Goal: Information Seeking & Learning: Learn about a topic

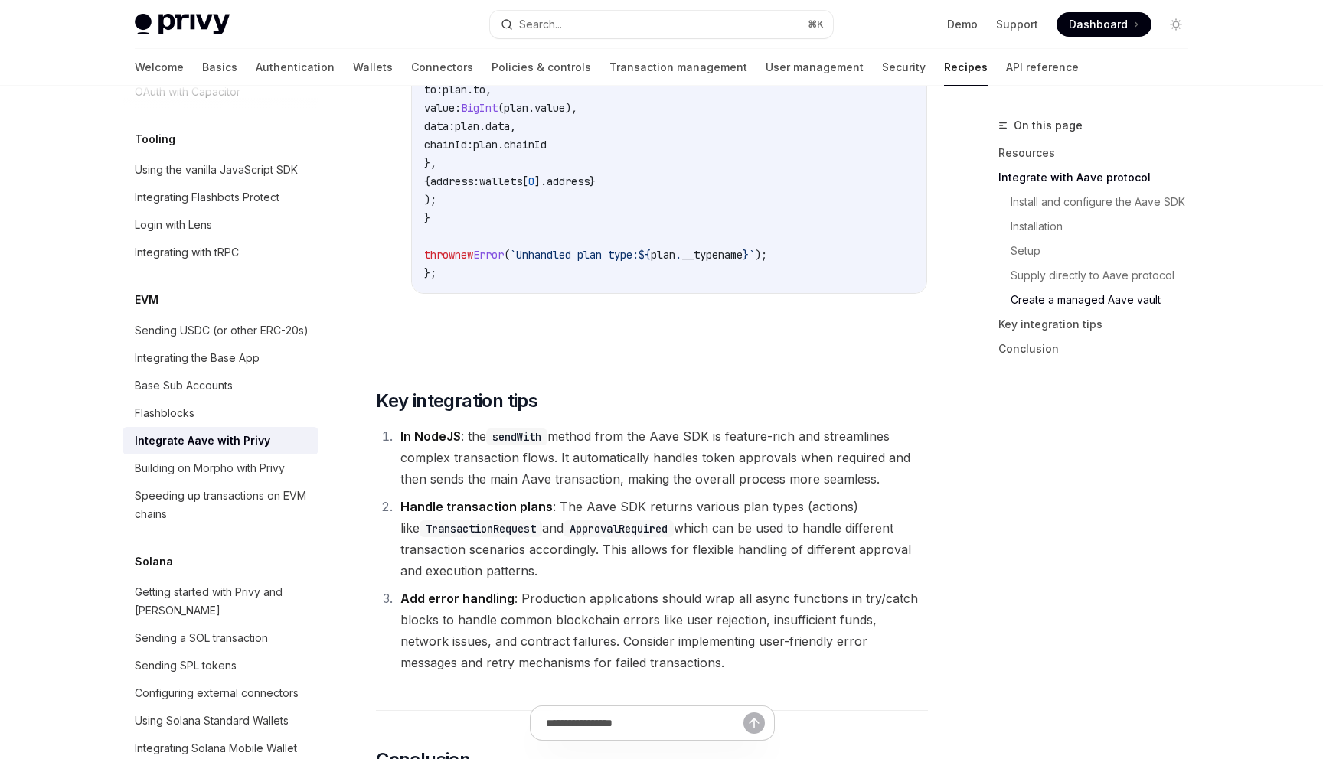
scroll to position [5387, 0]
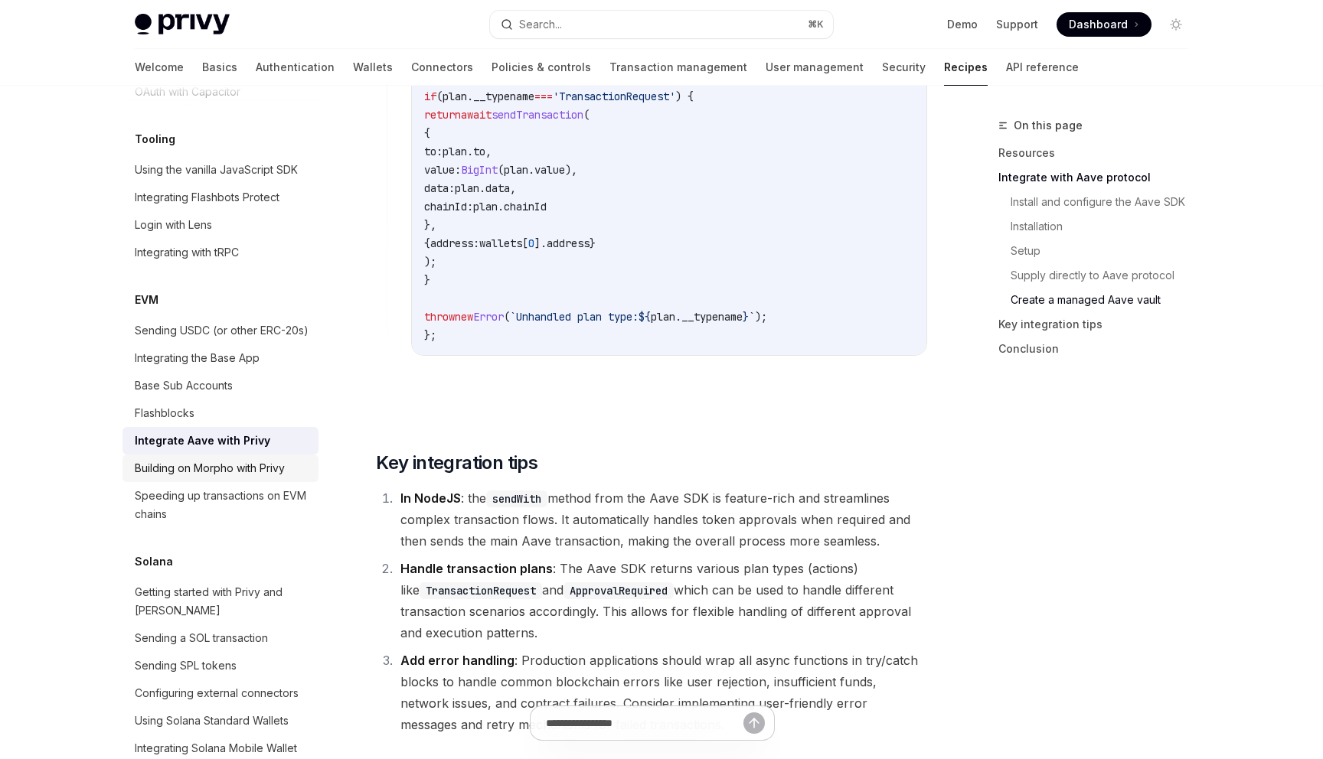
click at [270, 459] on div "Building on Morpho with Privy" at bounding box center [210, 468] width 150 height 18
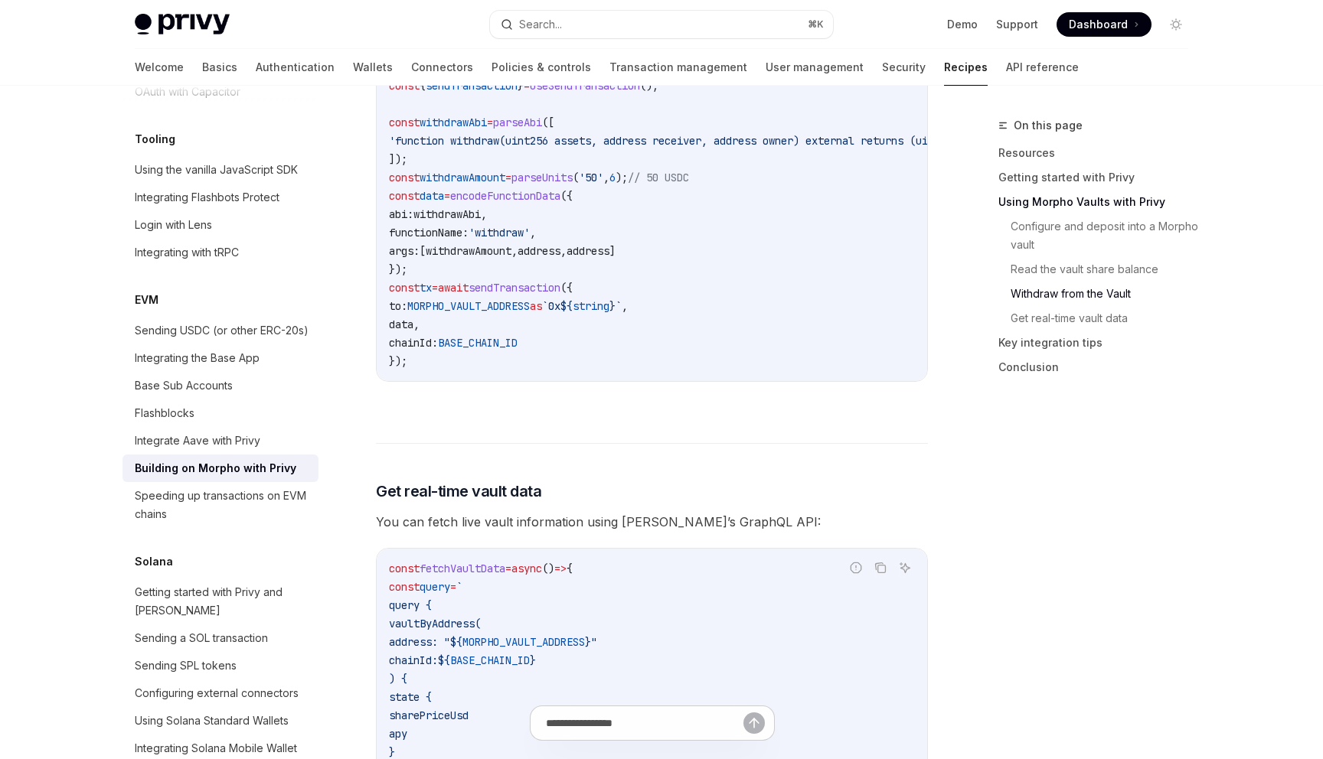
scroll to position [3257, 0]
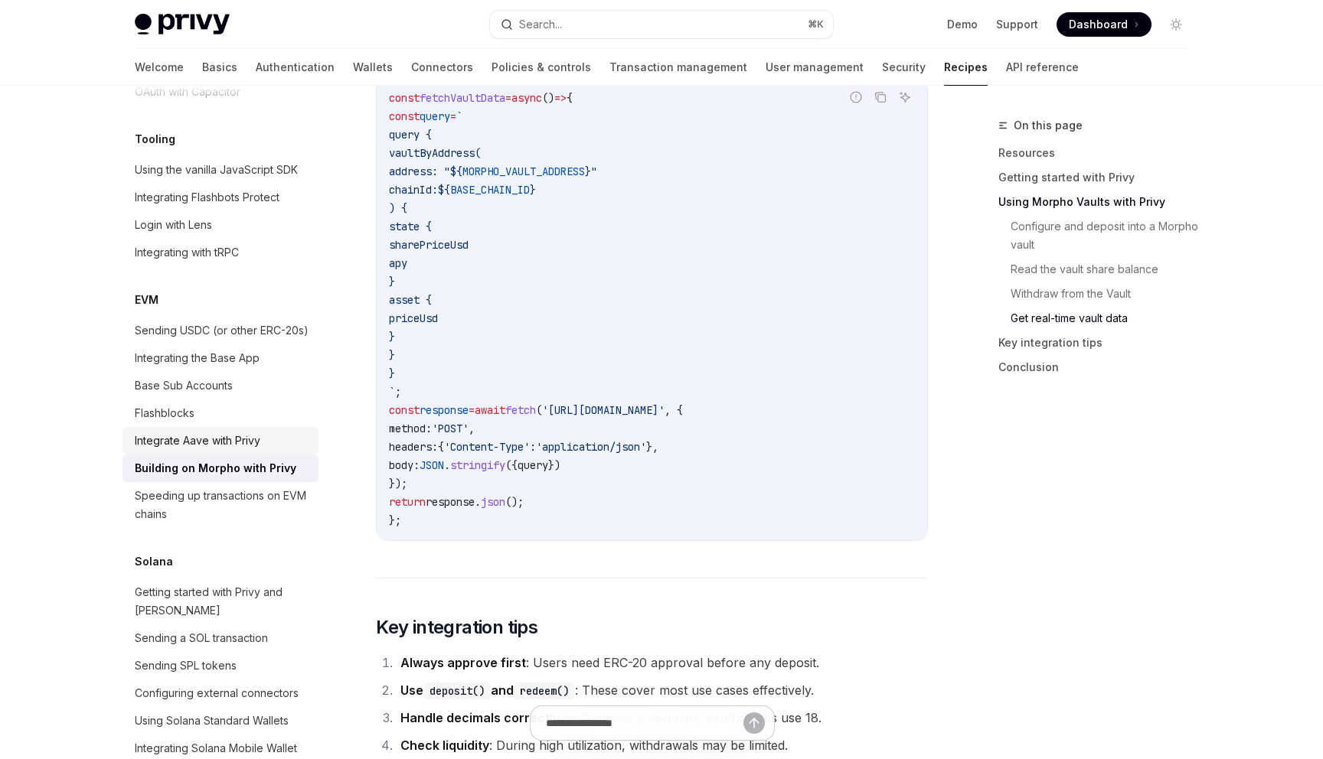
click at [241, 432] on div "Integrate Aave with Privy" at bounding box center [198, 441] width 126 height 18
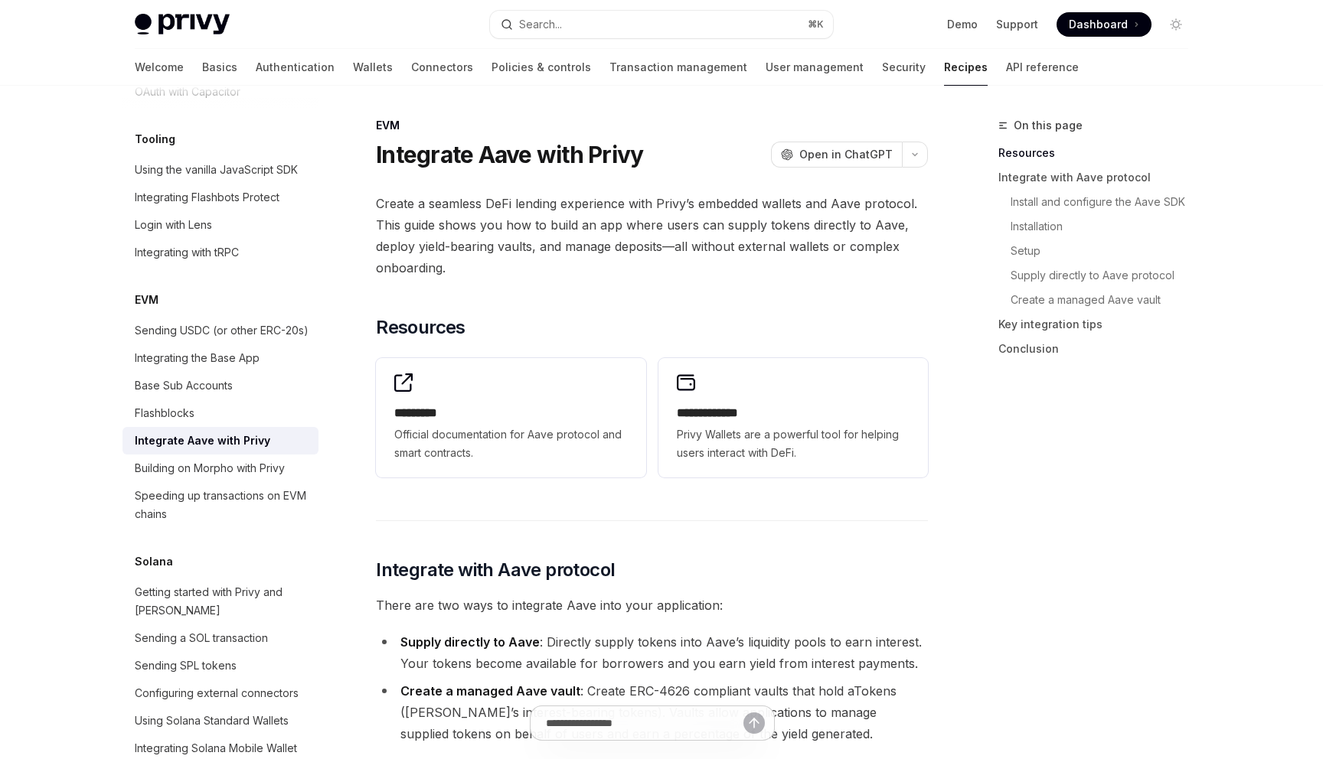
type textarea "*"
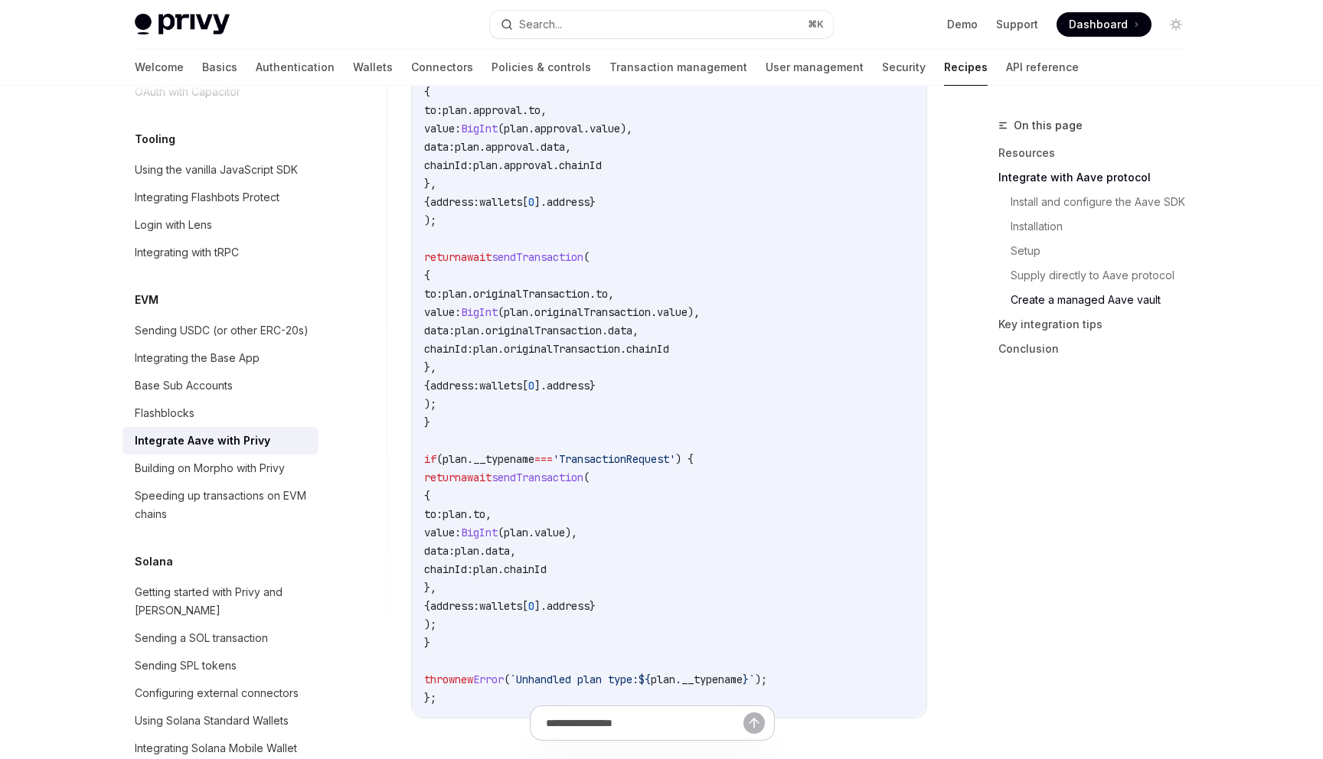
scroll to position [5804, 0]
